Goal: Task Accomplishment & Management: Use online tool/utility

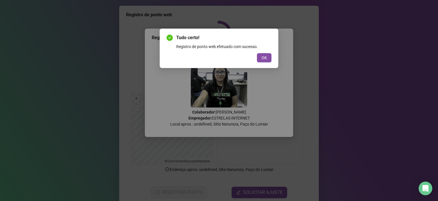
click at [263, 58] on span "OK" at bounding box center [264, 58] width 5 height 6
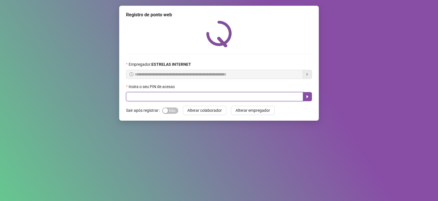
click at [277, 95] on input "text" at bounding box center [214, 96] width 177 height 9
type input "*****"
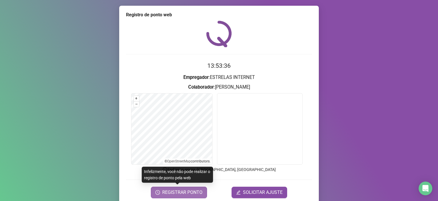
click at [174, 191] on span "REGISTRAR PONTO" at bounding box center [182, 192] width 40 height 7
